Goal: Task Accomplishment & Management: Manage account settings

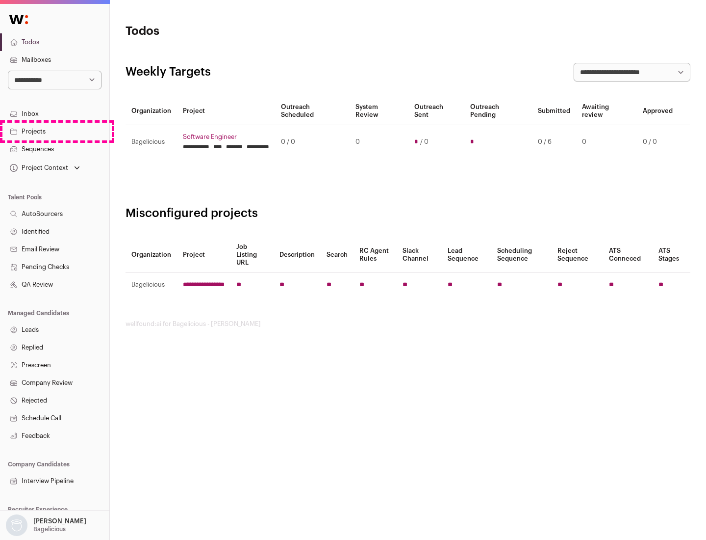
click at [54, 131] on link "Projects" at bounding box center [54, 132] width 109 height 18
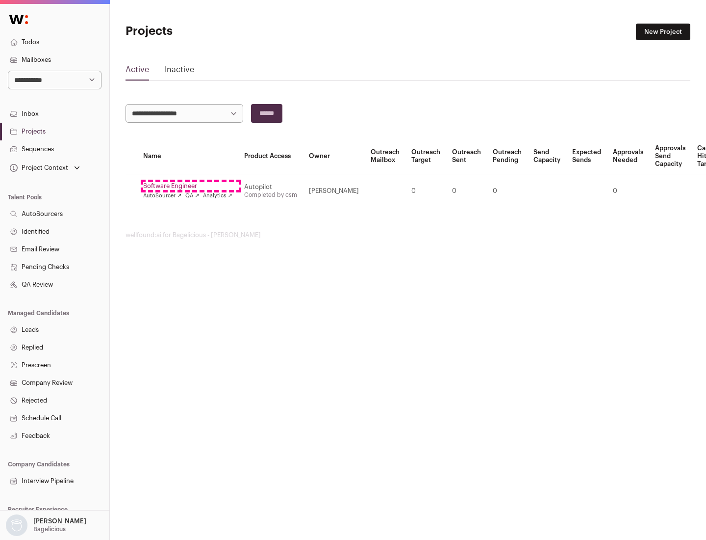
click at [191, 186] on link "Software Engineer" at bounding box center [187, 186] width 89 height 8
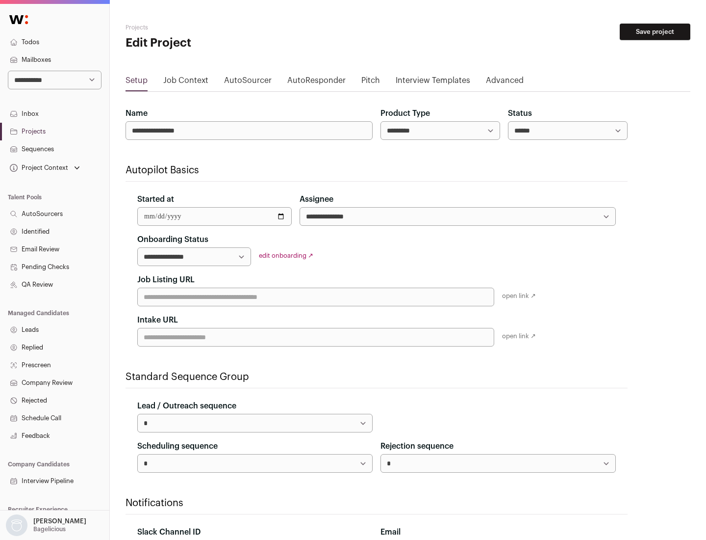
click at [655, 32] on button "Save project" at bounding box center [655, 32] width 71 height 17
